Goal: Information Seeking & Learning: Learn about a topic

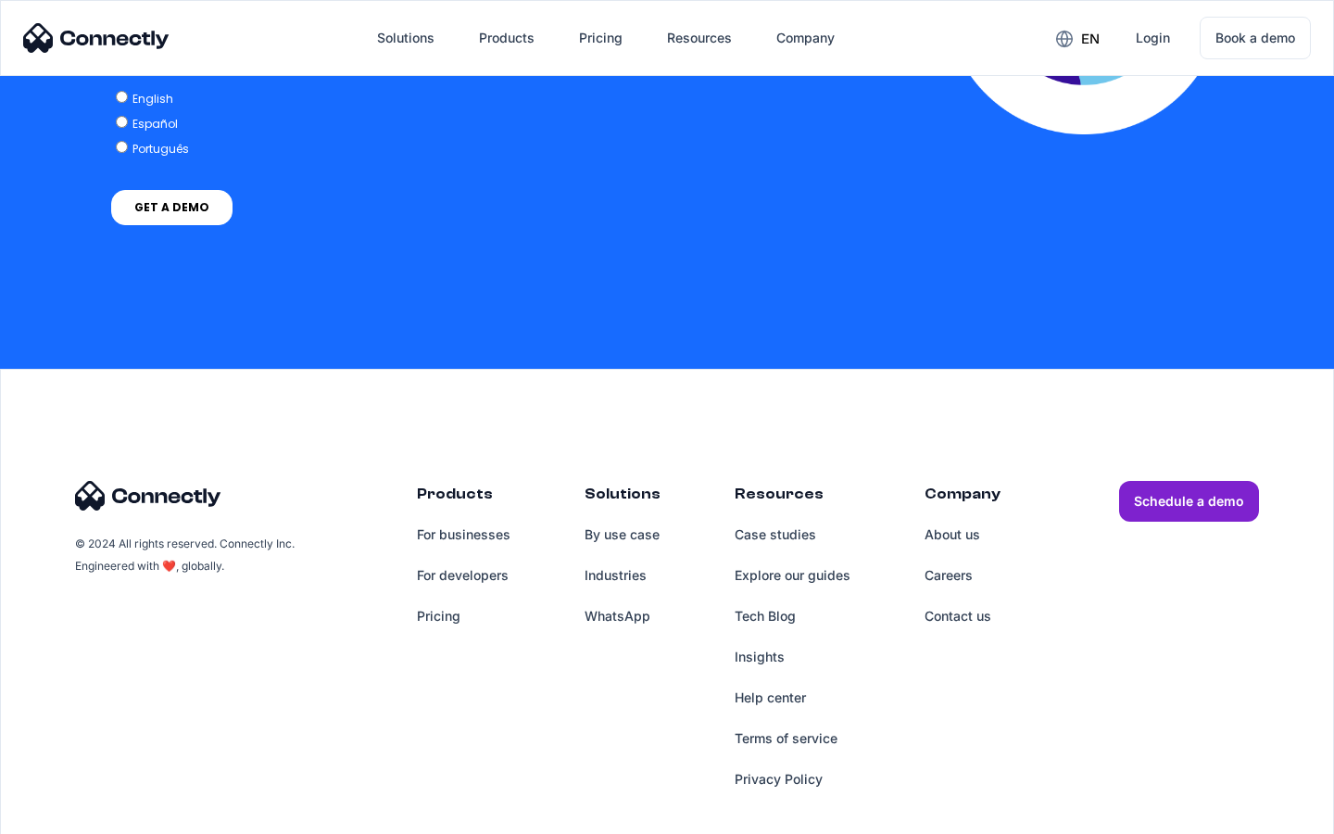
scroll to position [3786, 0]
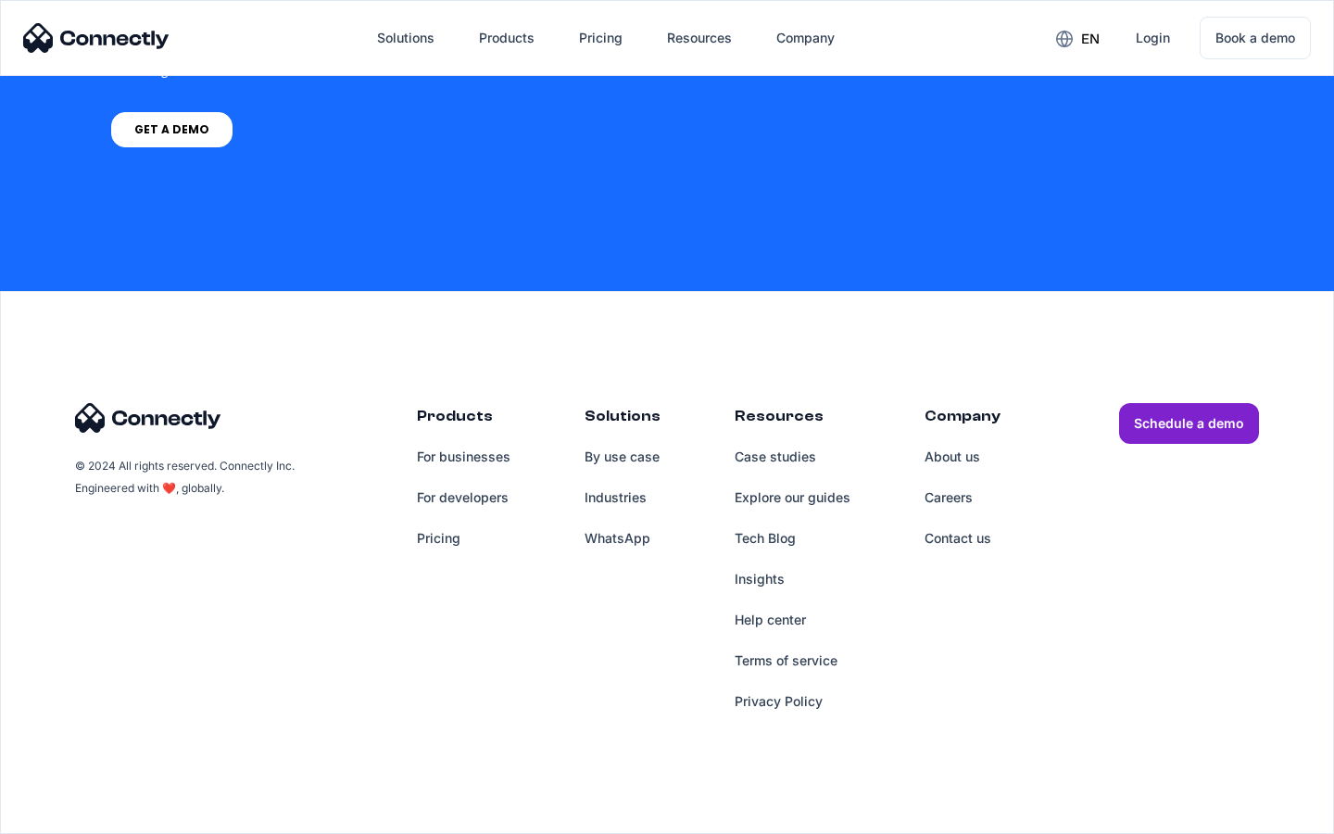
scroll to position [1405, 0]
